Goal: Task Accomplishment & Management: Manage account settings

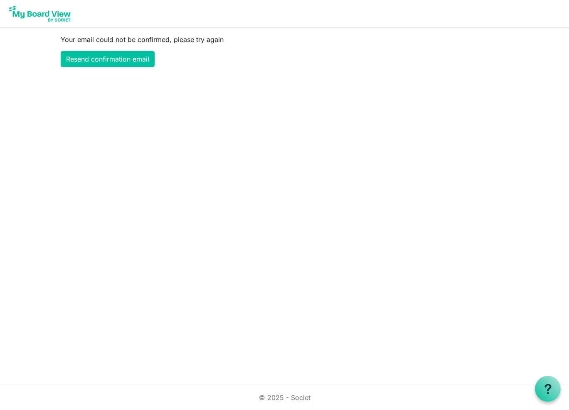
click at [46, 13] on img at bounding box center [40, 13] width 66 height 21
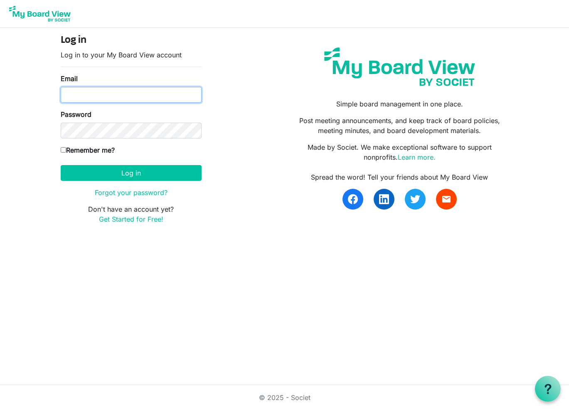
type input "cdb3121@gmail.com"
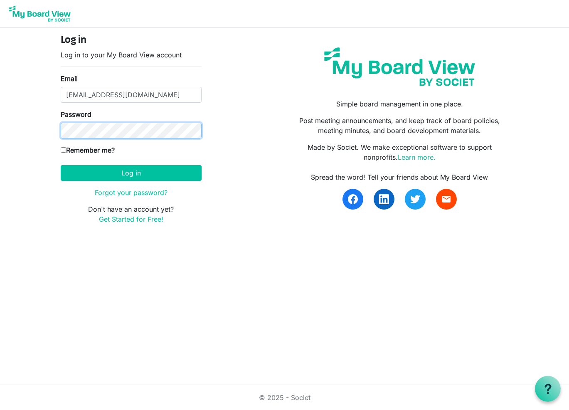
click at [131, 172] on button "Log in" at bounding box center [131, 173] width 141 height 16
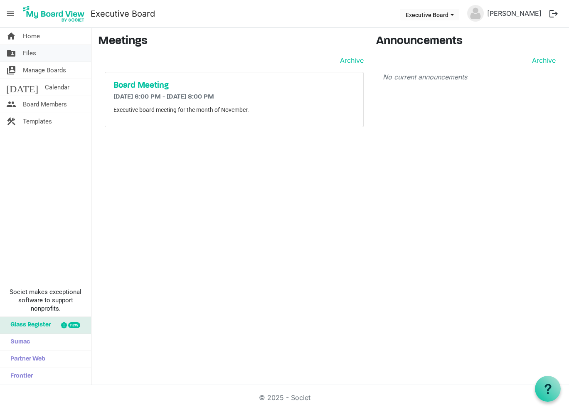
click at [33, 54] on span "Files" at bounding box center [29, 53] width 13 height 17
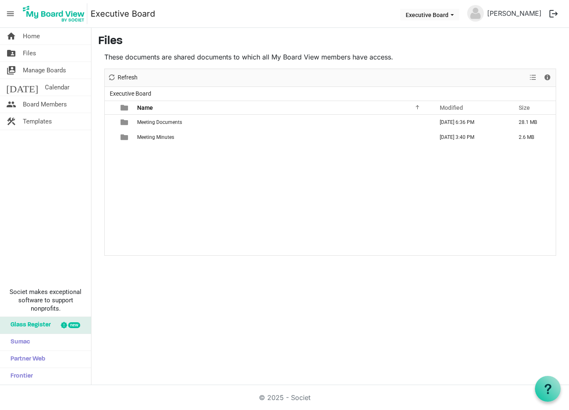
click at [50, 15] on img at bounding box center [53, 13] width 67 height 21
